Goal: Task Accomplishment & Management: Complete application form

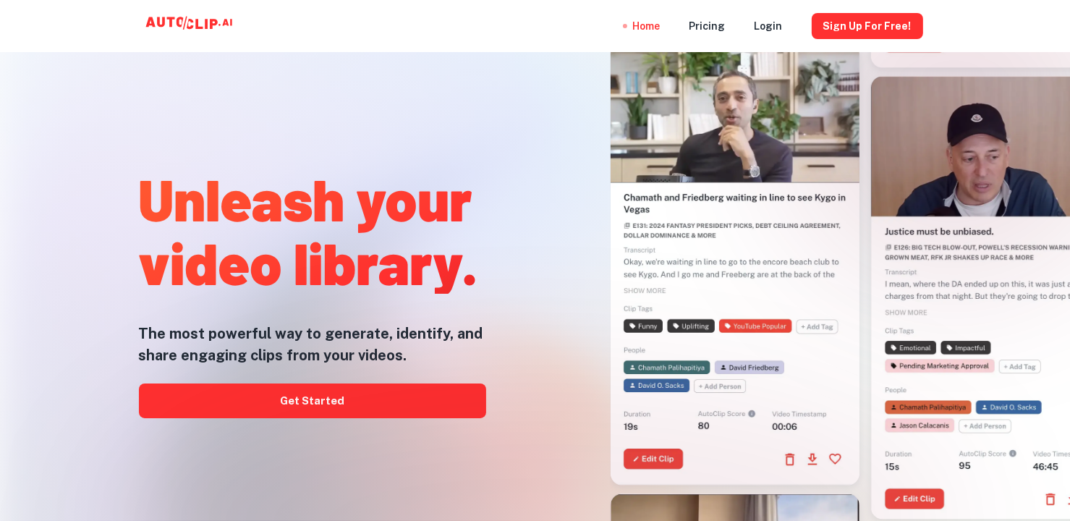
drag, startPoint x: 388, startPoint y: 405, endPoint x: 397, endPoint y: 420, distance: 17.3
click at [388, 405] on div at bounding box center [535, 520] width 856 height 289
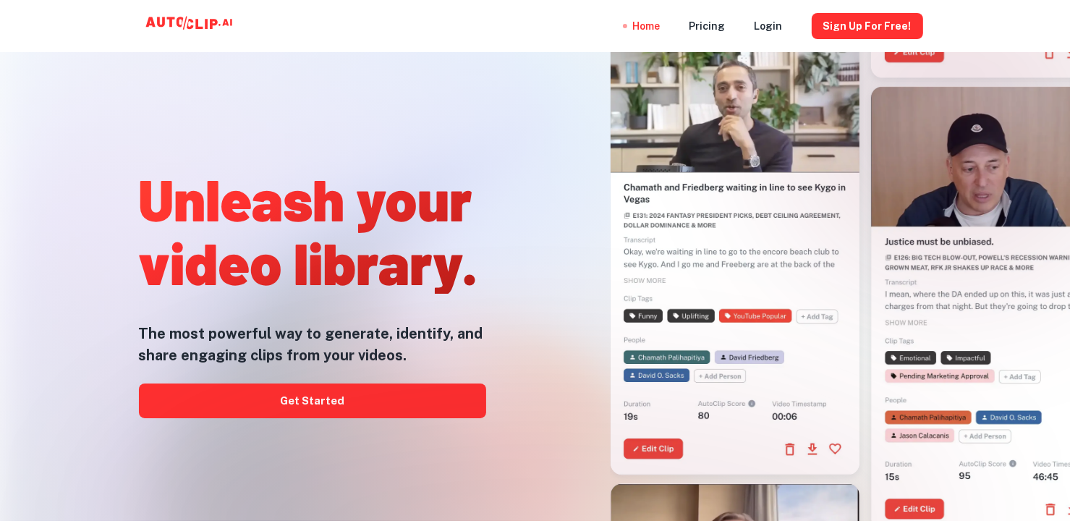
click at [334, 397] on div at bounding box center [535, 520] width 856 height 289
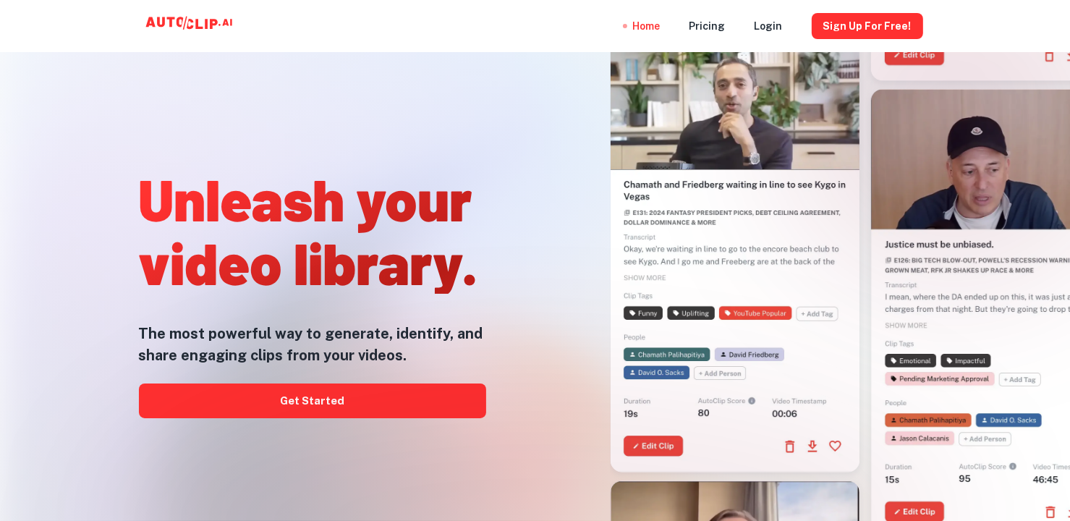
click at [327, 405] on div at bounding box center [535, 520] width 856 height 289
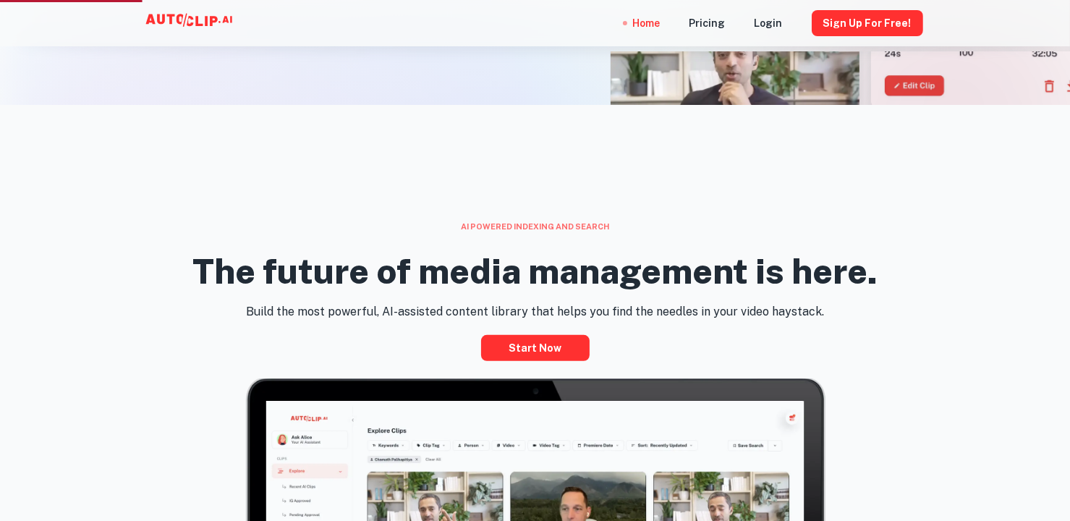
scroll to position [507, 0]
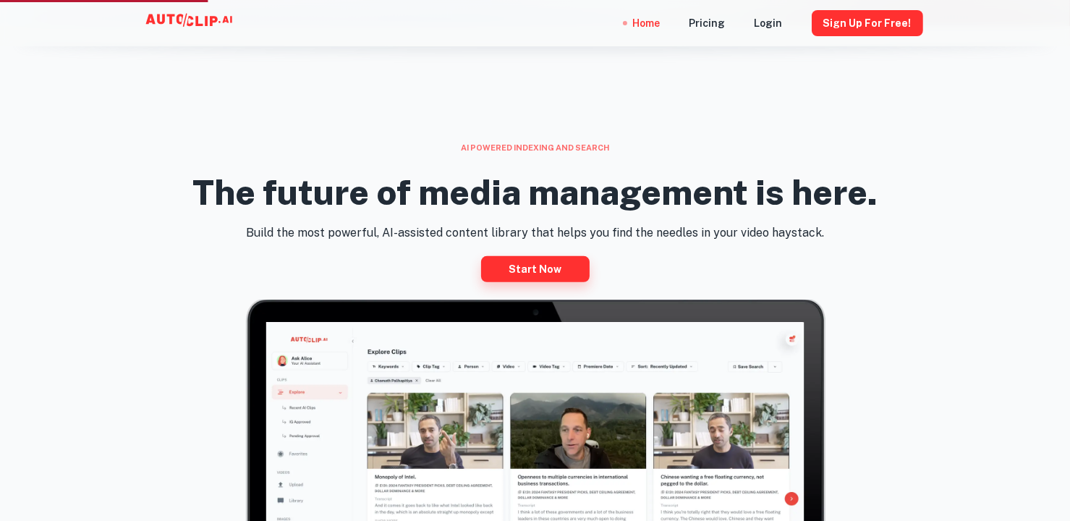
click at [550, 266] on link "Start now" at bounding box center [535, 269] width 109 height 26
